Goal: Transaction & Acquisition: Purchase product/service

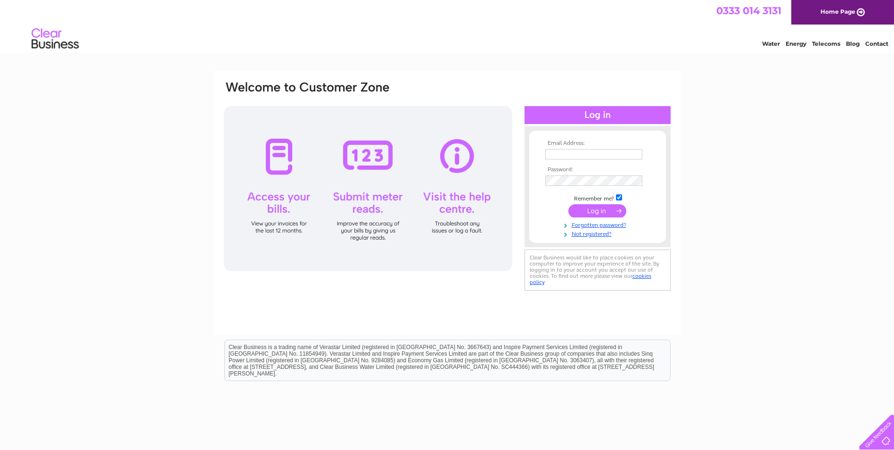
type input "claire@graemehowefencing.co.uk"
click at [596, 208] on input "submit" at bounding box center [597, 210] width 58 height 13
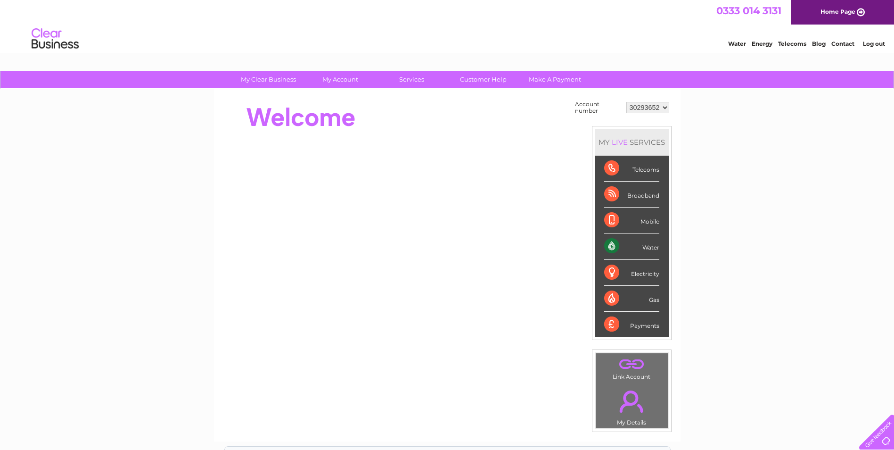
click at [626, 239] on div "Water" at bounding box center [631, 246] width 55 height 26
click at [613, 244] on div "Water" at bounding box center [631, 246] width 55 height 26
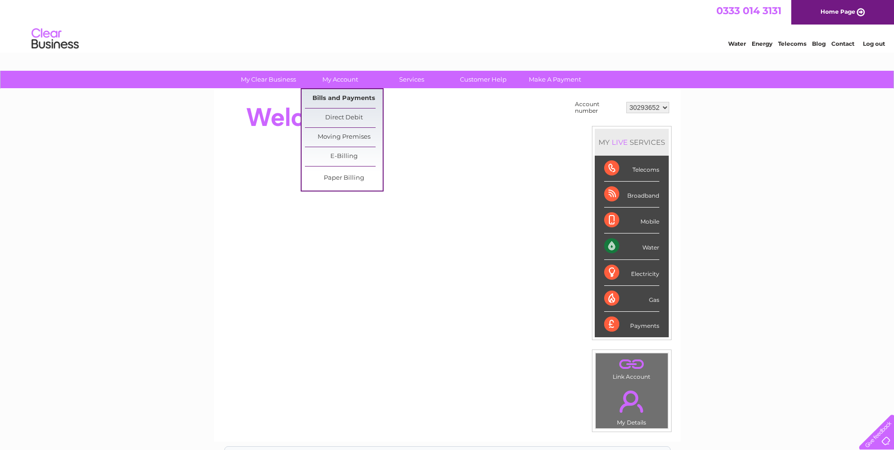
click at [342, 95] on link "Bills and Payments" at bounding box center [344, 98] width 78 height 19
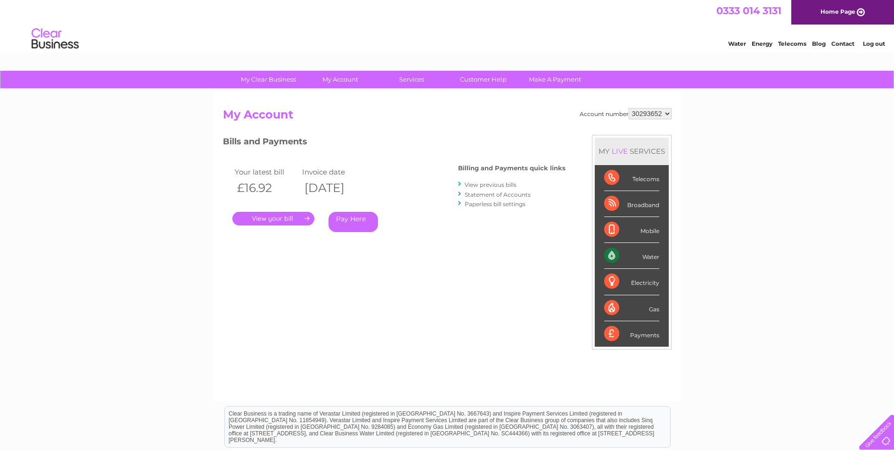
click at [282, 221] on link "." at bounding box center [273, 219] width 82 height 14
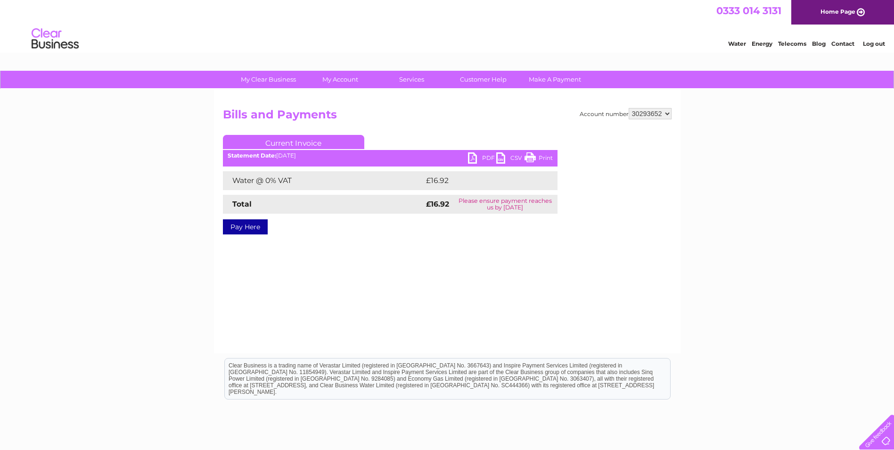
click at [480, 155] on link "PDF" at bounding box center [482, 159] width 28 height 14
click at [247, 224] on link "Pay Here" at bounding box center [245, 226] width 45 height 15
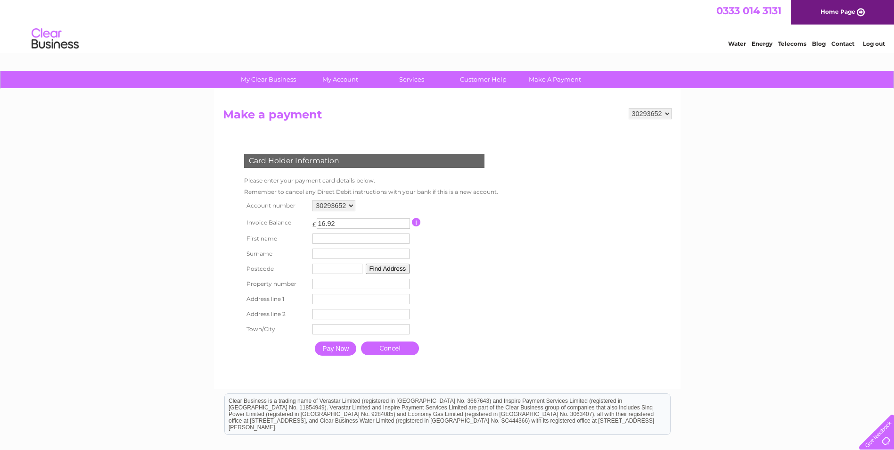
click at [356, 243] on input "text" at bounding box center [361, 238] width 97 height 10
type input "CLAIRE"
type input "[PERSON_NAME]"
type input "CA2 7NA"
type input "2"
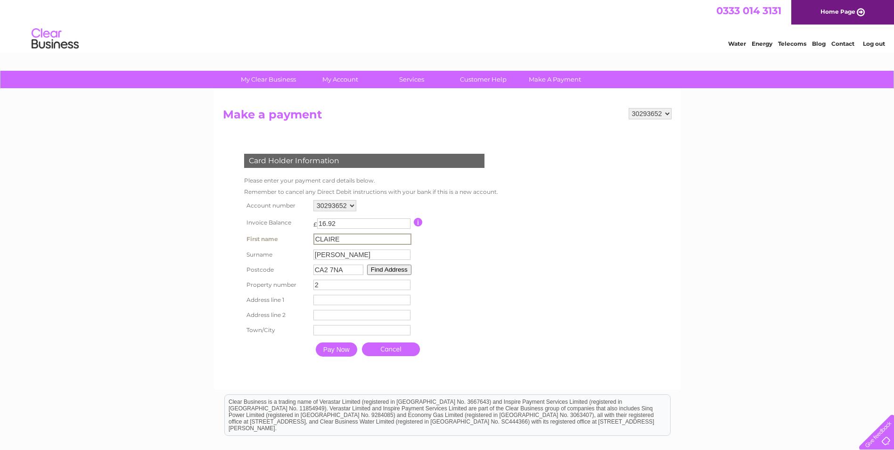
type input "[PERSON_NAME] Fencing Ltd"
type input "[STREET_ADDRESS][PERSON_NAME]"
type input "[GEOGRAPHIC_DATA]"
click at [336, 344] on input "Pay Now" at bounding box center [336, 349] width 41 height 14
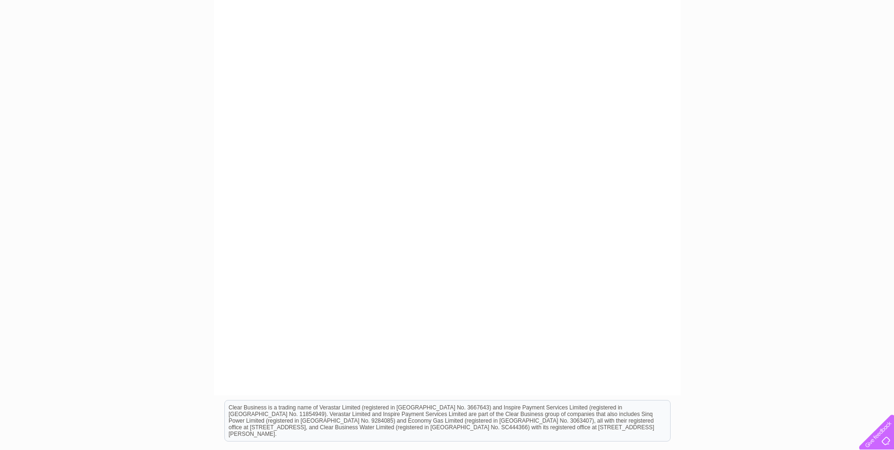
scroll to position [189, 0]
